Goal: Task Accomplishment & Management: Complete application form

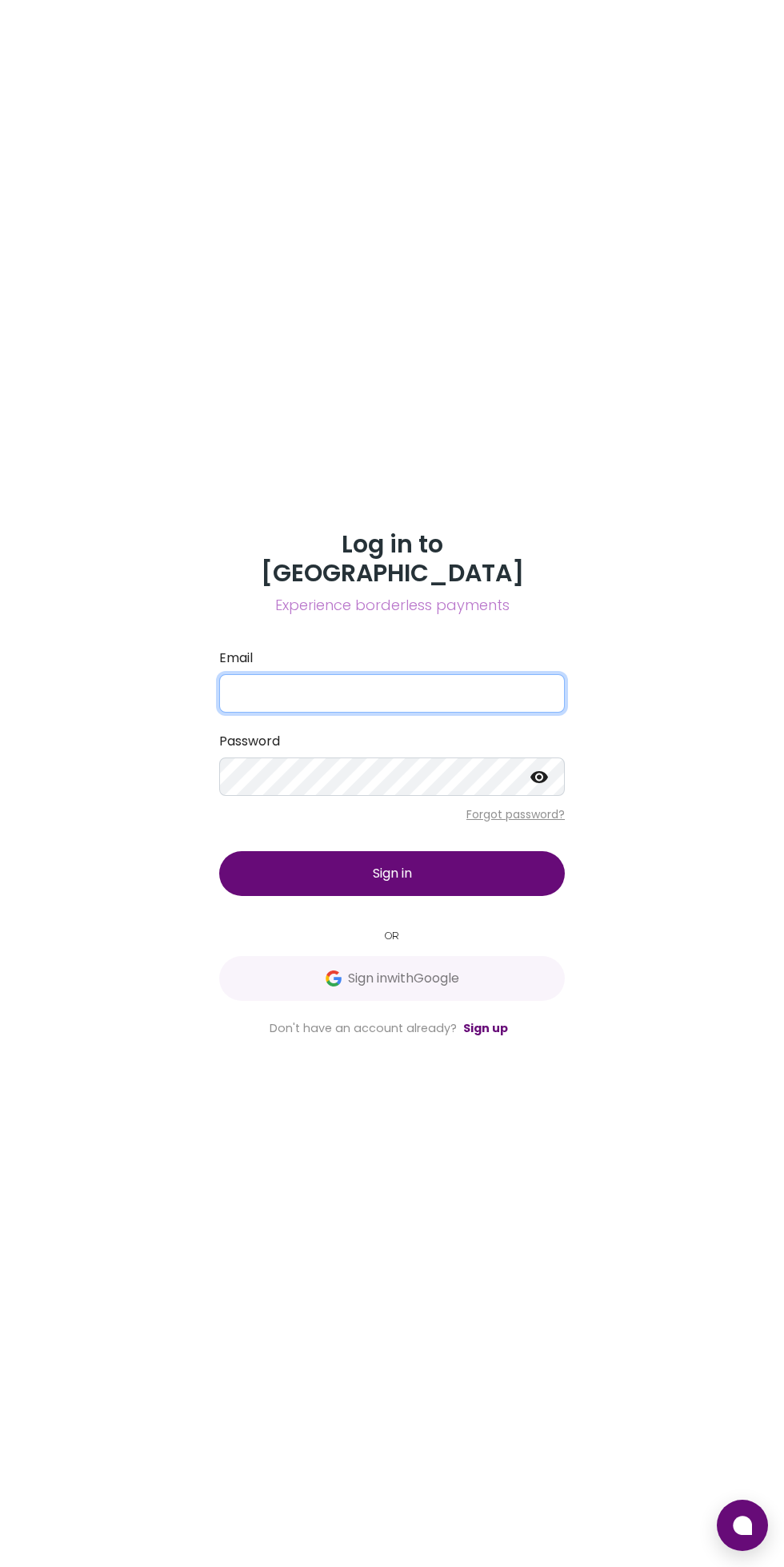
type input "[EMAIL_ADDRESS][DOMAIN_NAME]"
click at [219, 851] on button "Sign in" at bounding box center [392, 872] width 346 height 44
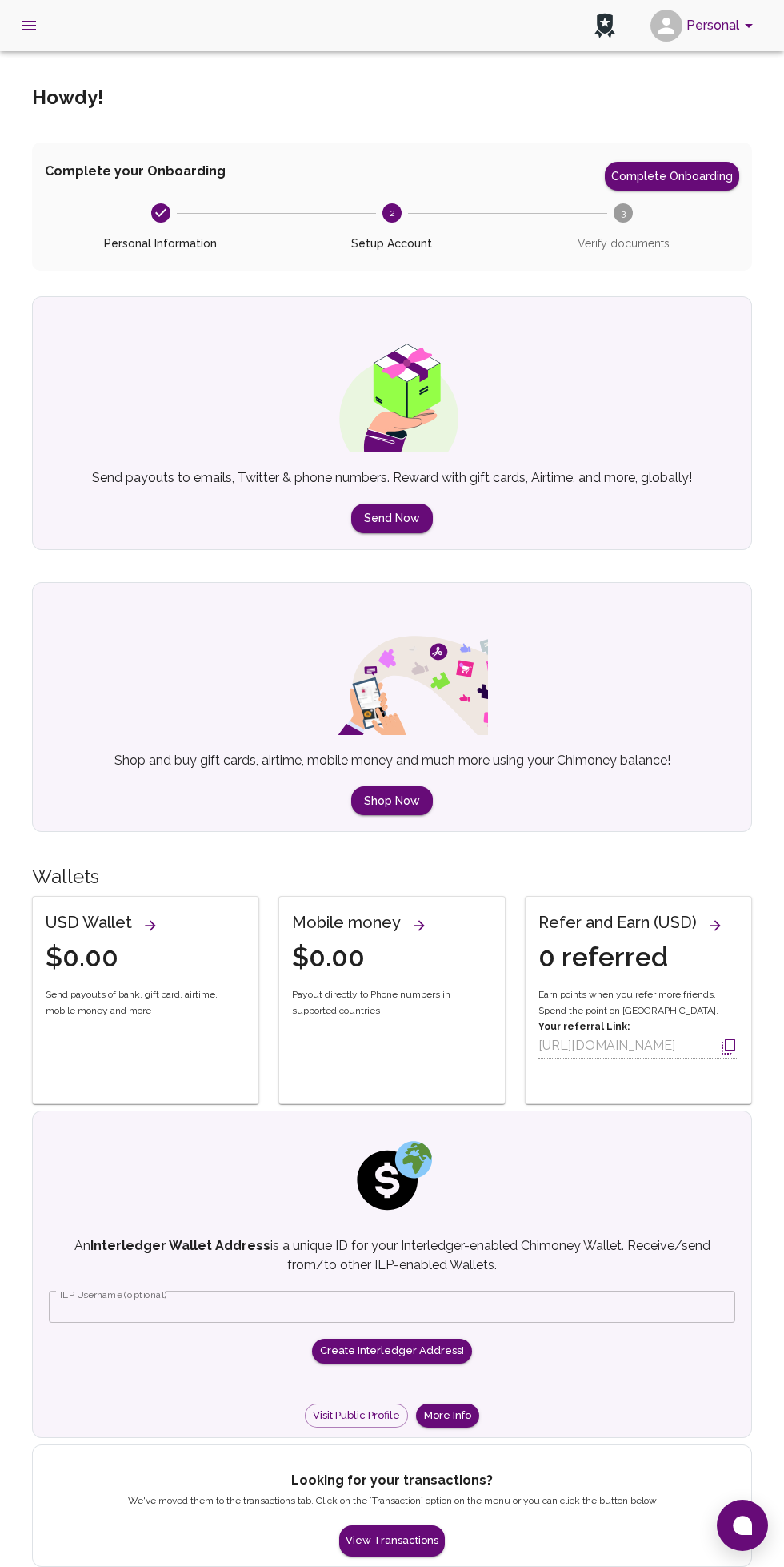
click at [668, 175] on button "Complete Onboarding" at bounding box center [672, 176] width 134 height 29
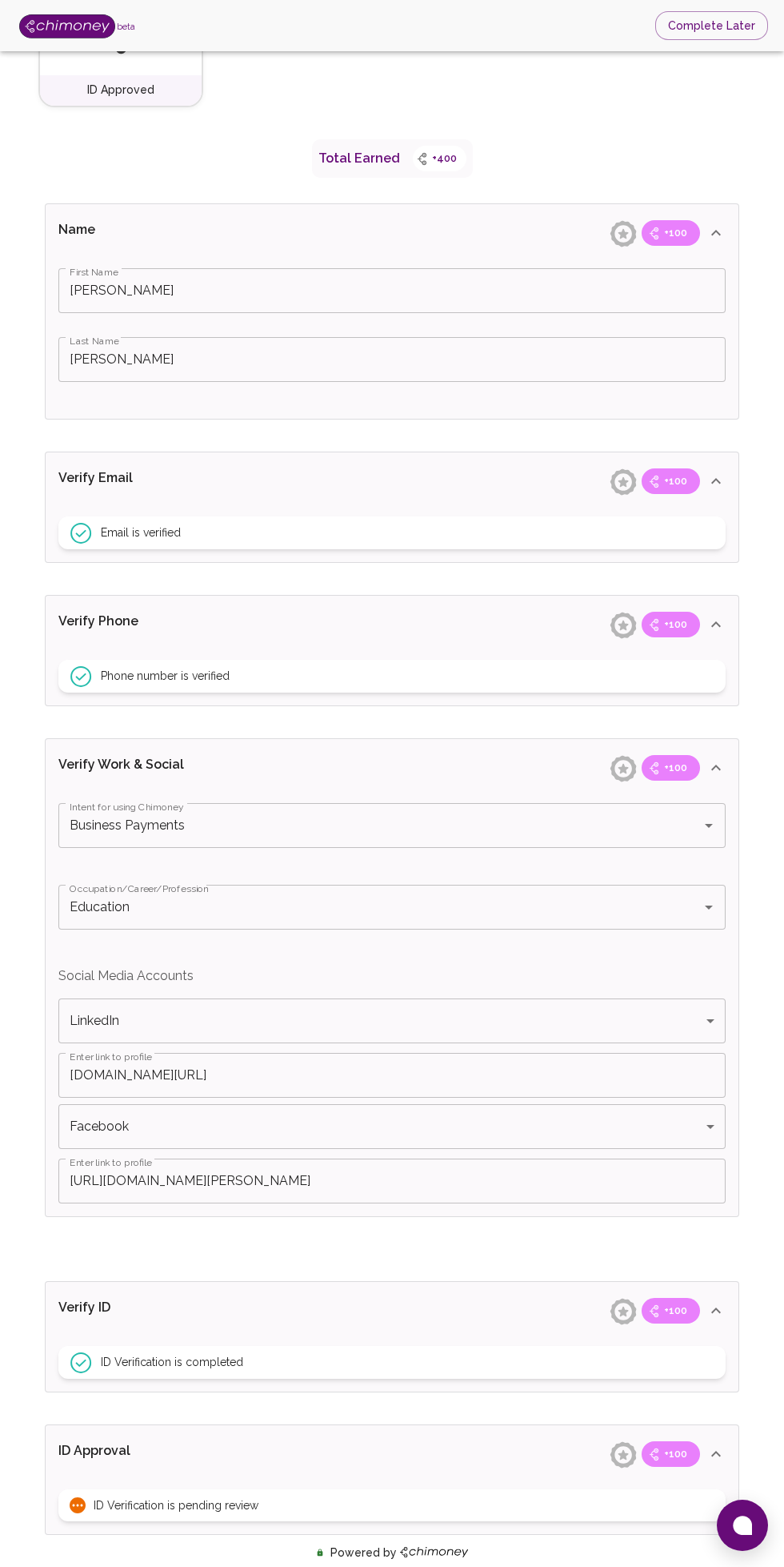
scroll to position [331, 0]
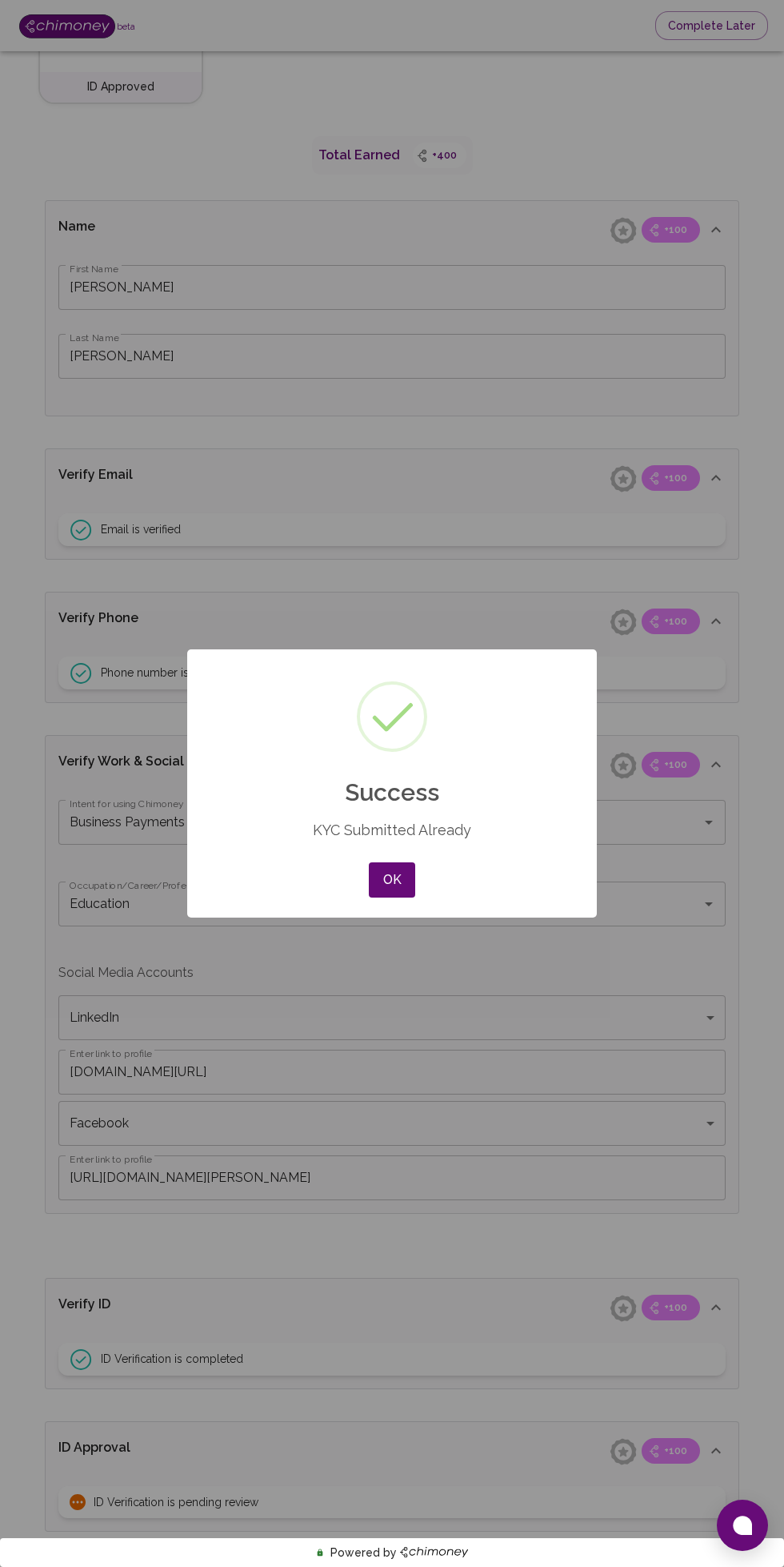
click at [392, 897] on button "OK" at bounding box center [392, 880] width 46 height 36
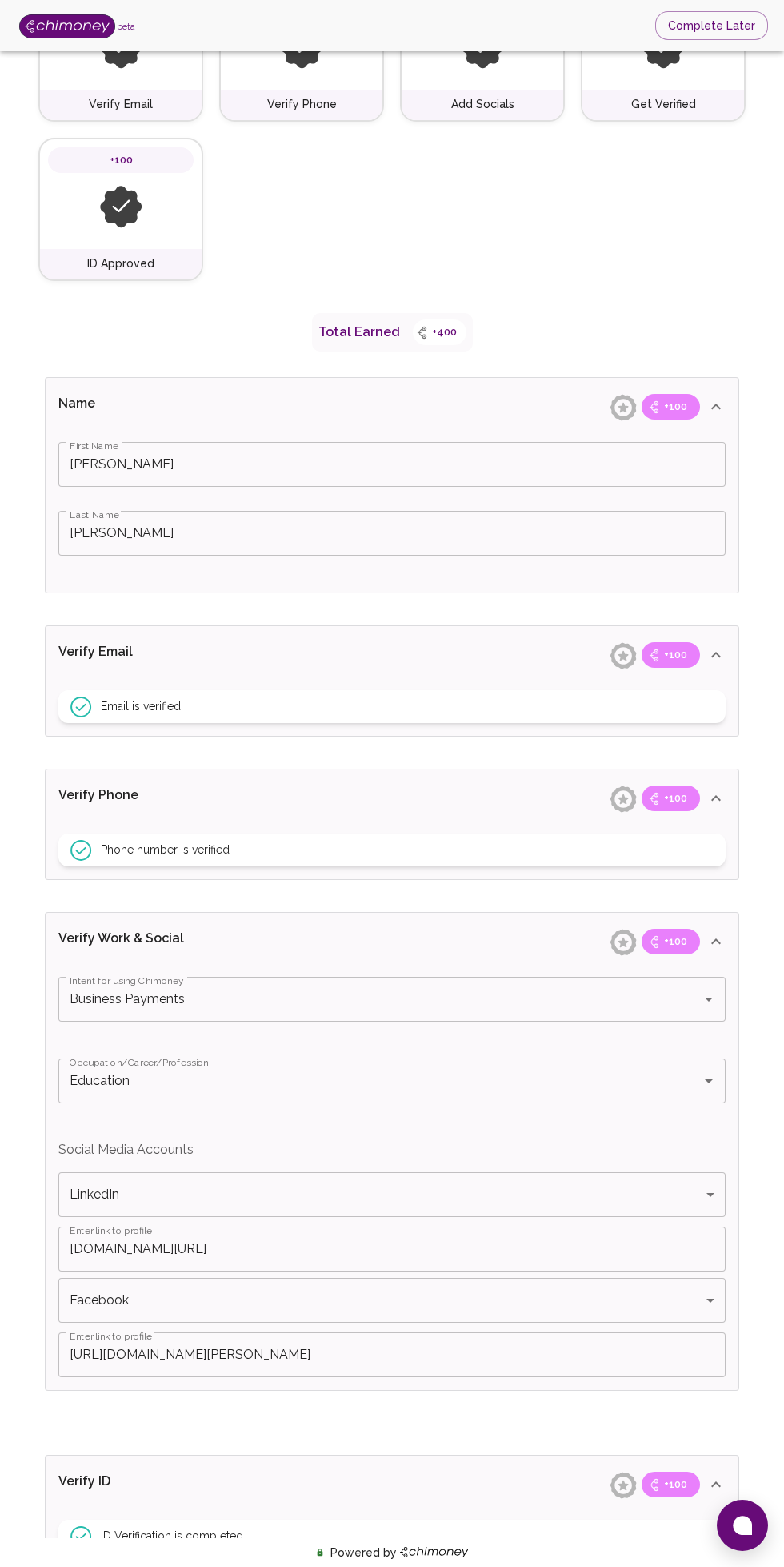
scroll to position [332, 0]
